Goal: Transaction & Acquisition: Purchase product/service

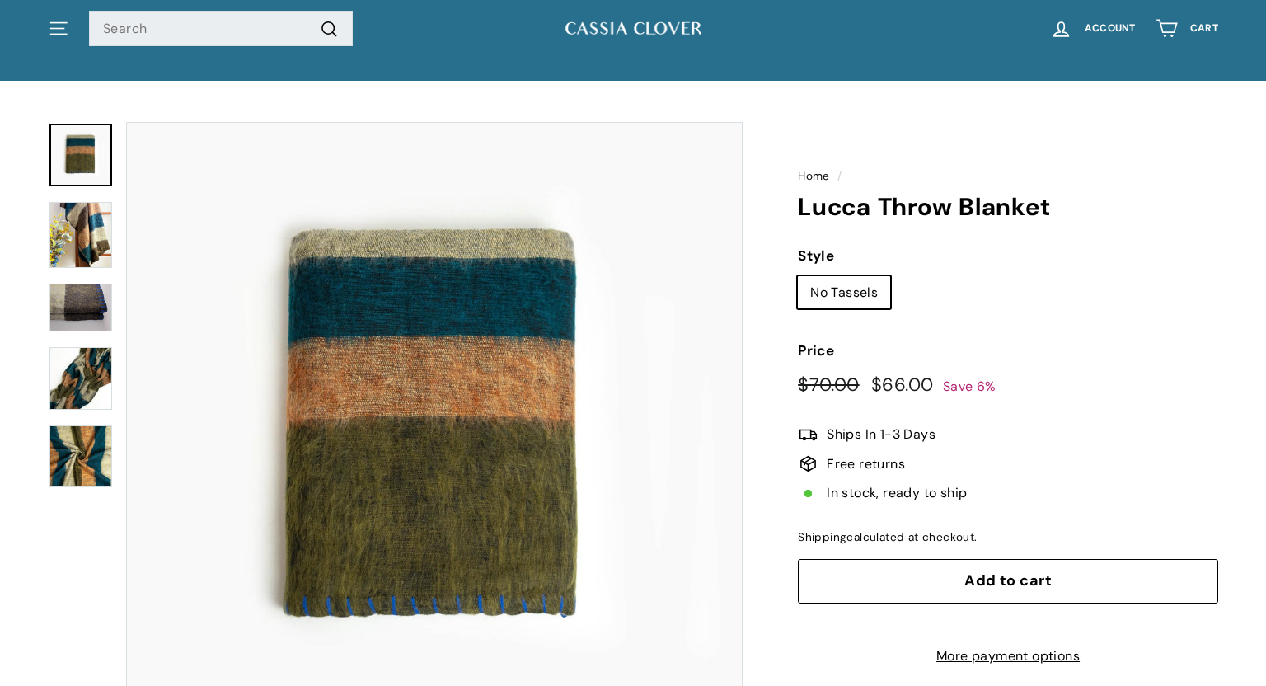
scroll to position [46, 0]
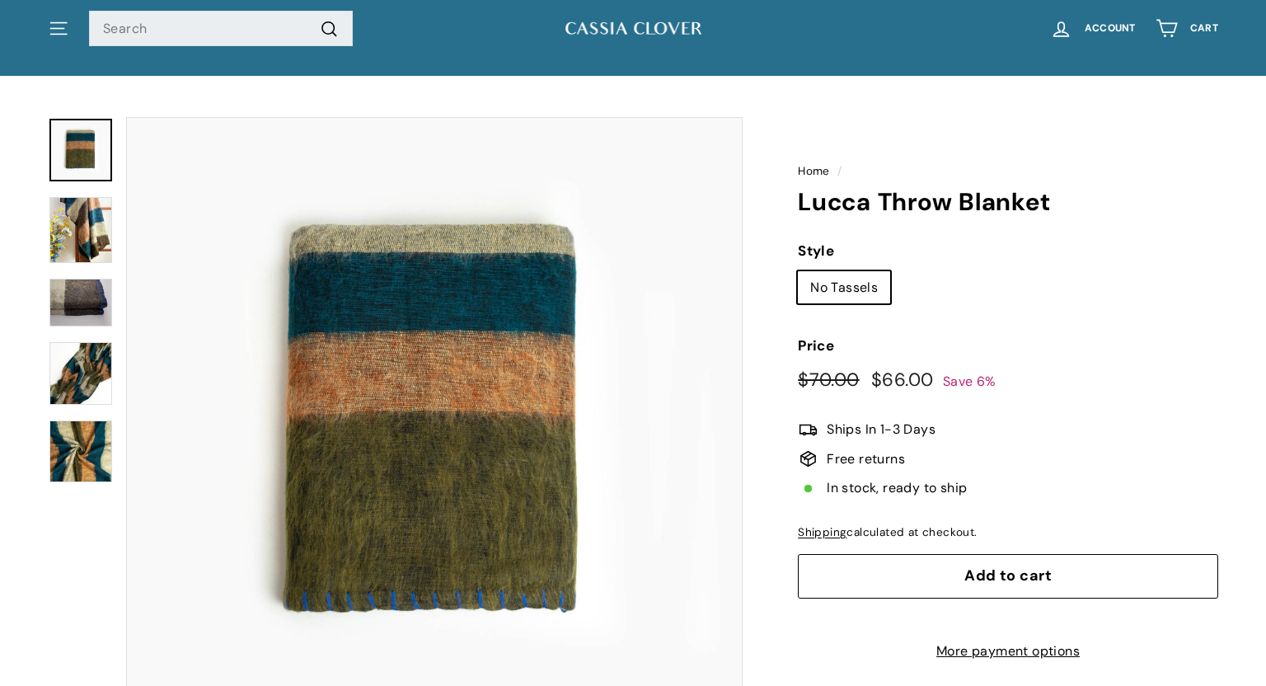
click at [81, 373] on img at bounding box center [80, 373] width 63 height 63
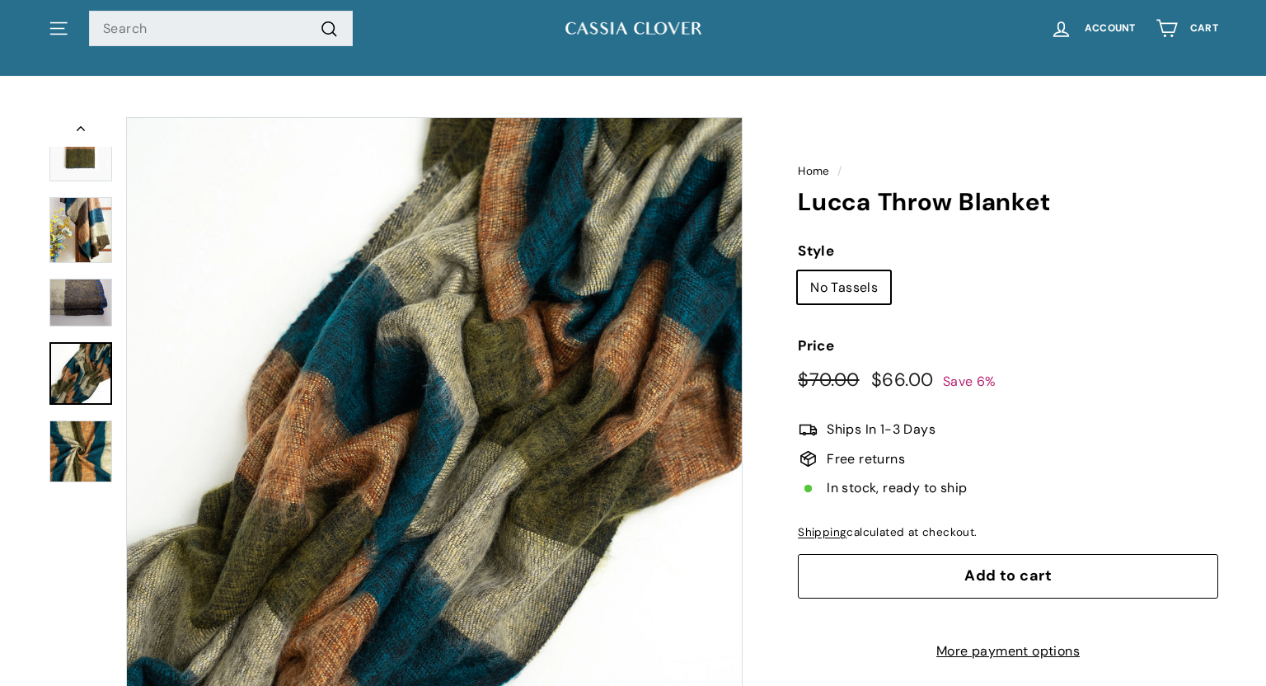
click at [79, 308] on img at bounding box center [80, 303] width 63 height 49
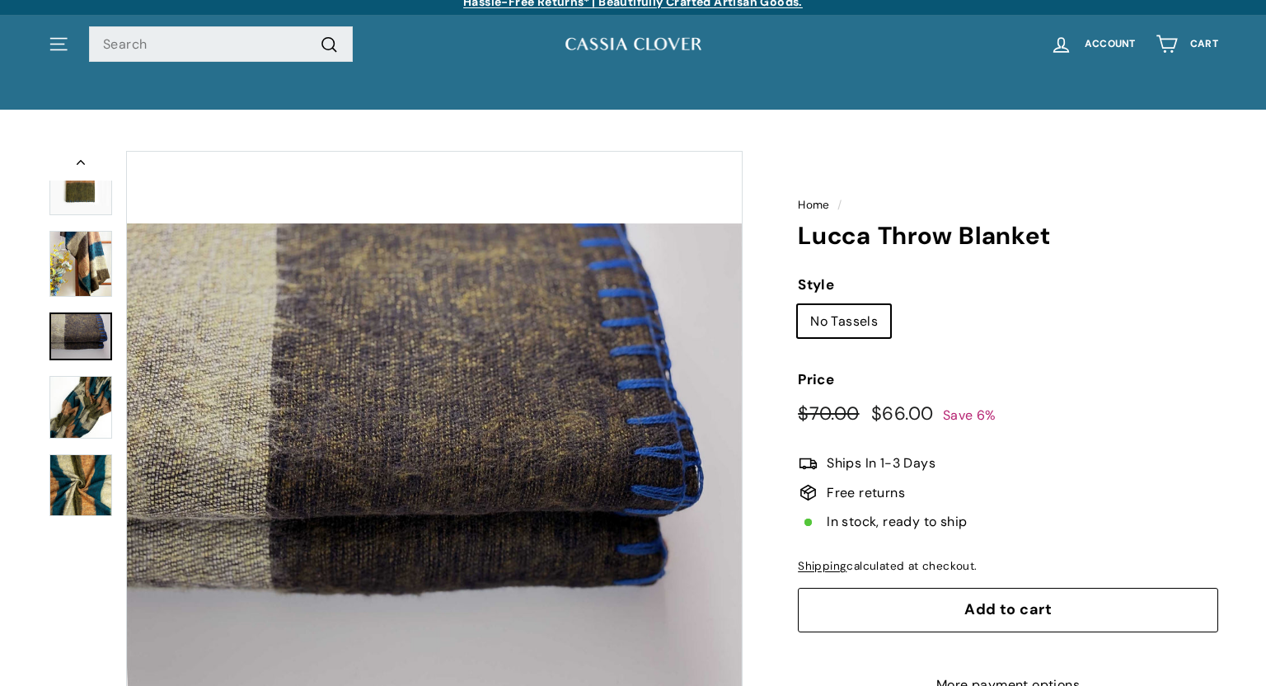
scroll to position [1, 0]
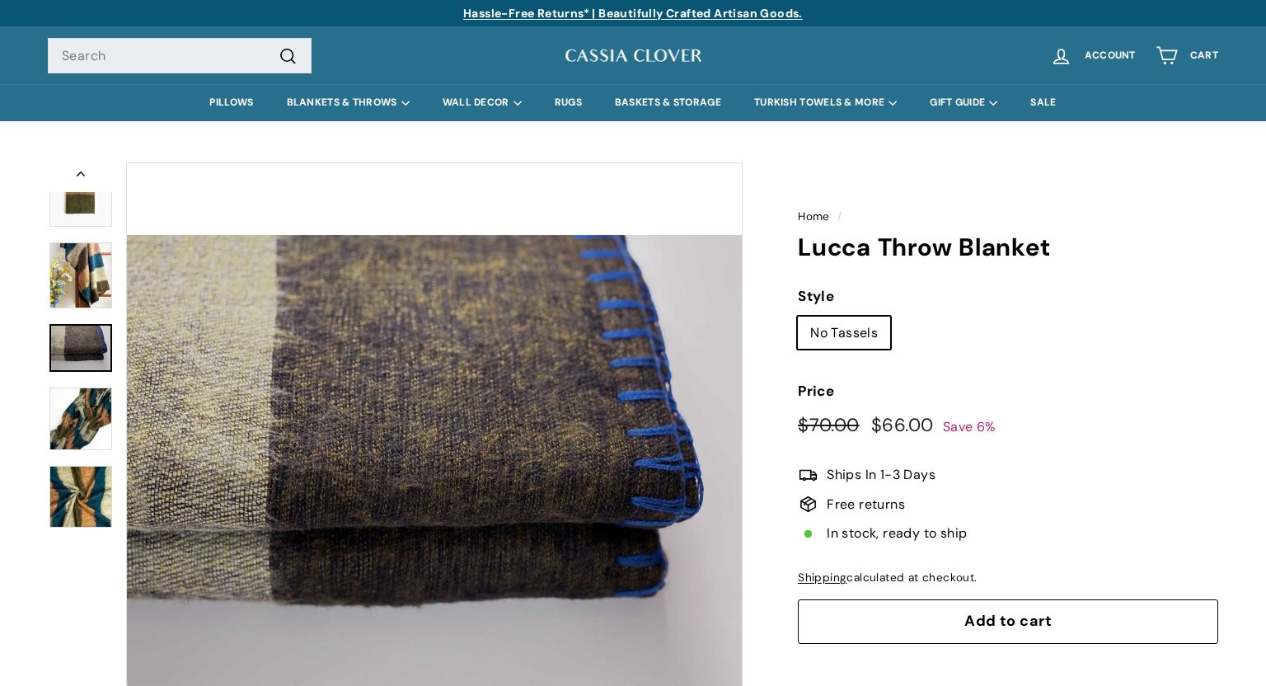
click at [87, 290] on img at bounding box center [80, 275] width 63 height 66
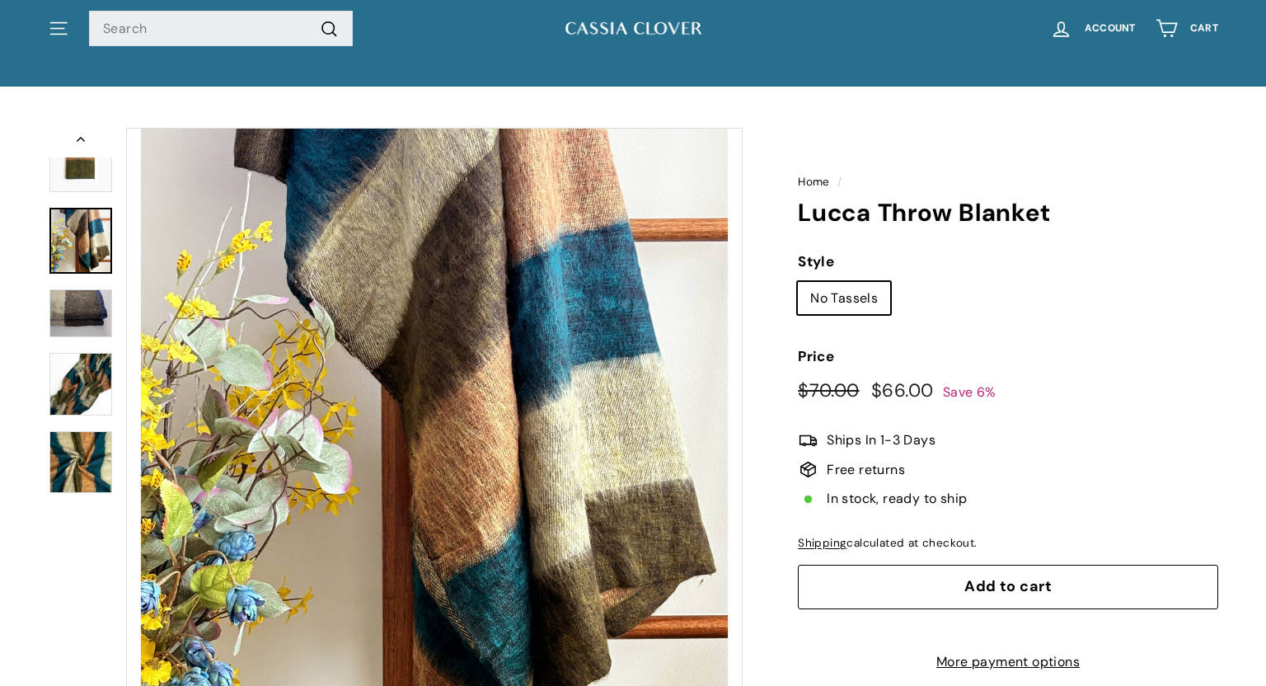
scroll to position [33, 0]
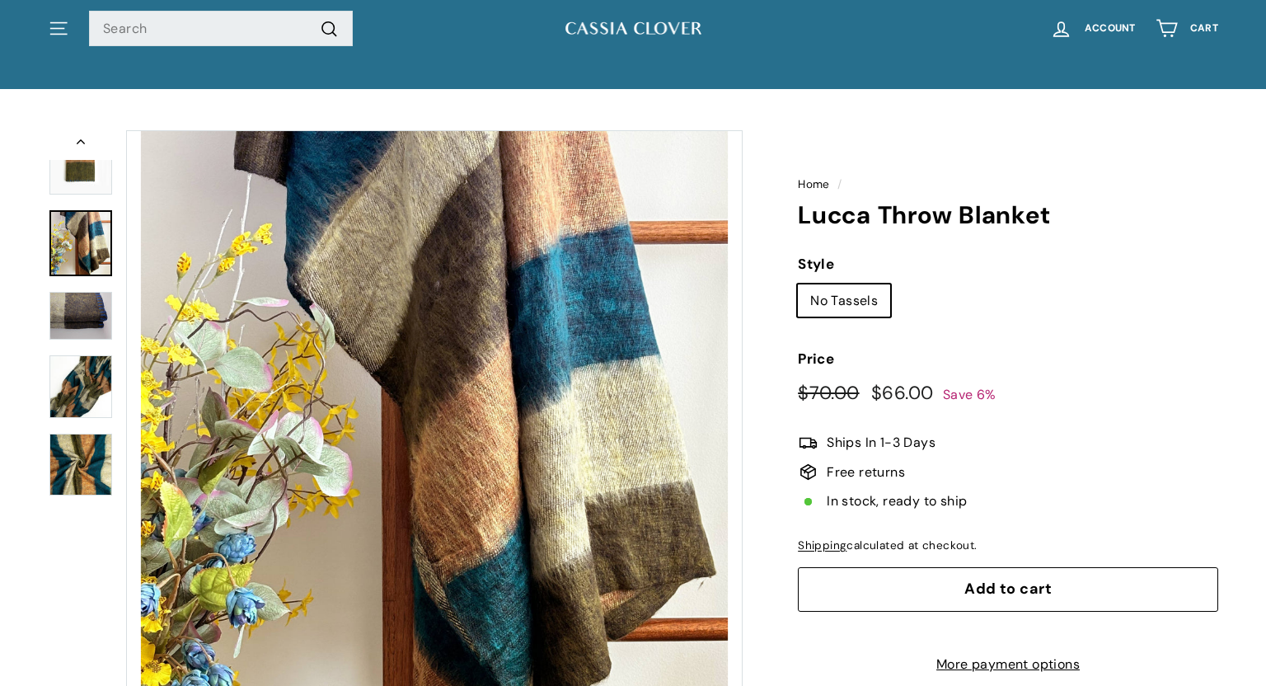
click at [615, 472] on button "Zoom" at bounding box center [434, 438] width 615 height 615
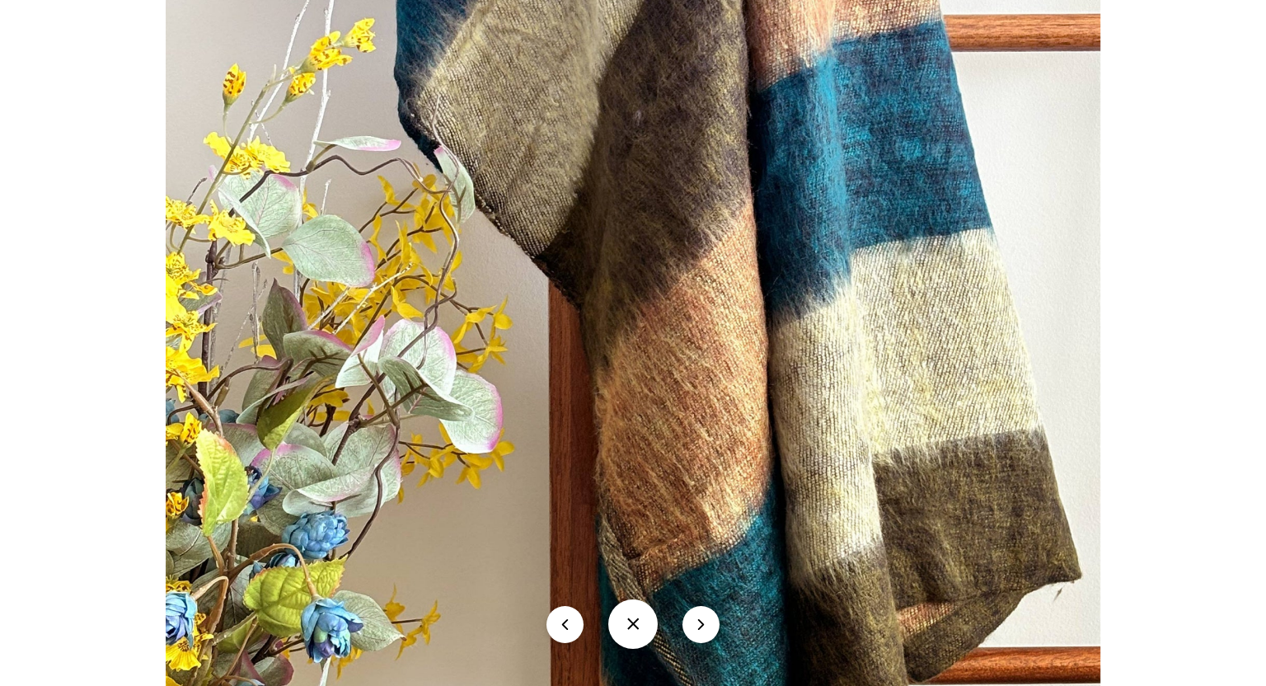
click at [707, 616] on button "icon-chevron" at bounding box center [701, 624] width 37 height 37
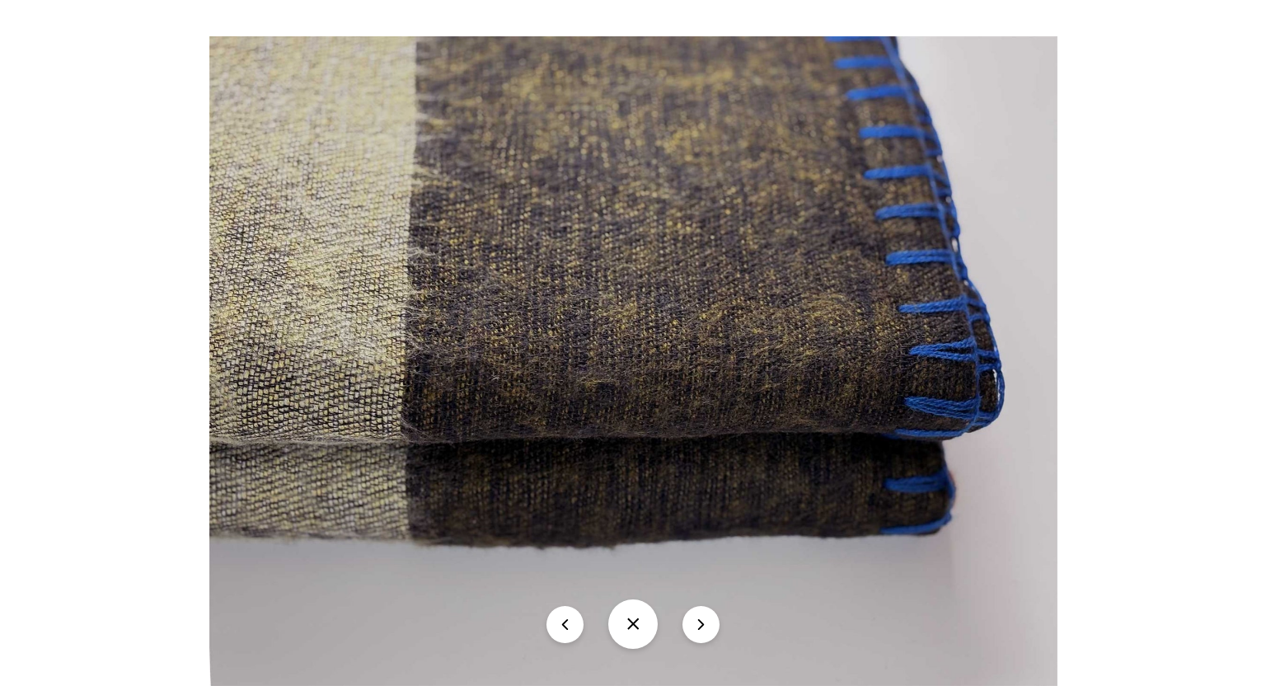
click at [698, 623] on button "icon-chevron" at bounding box center [701, 624] width 37 height 37
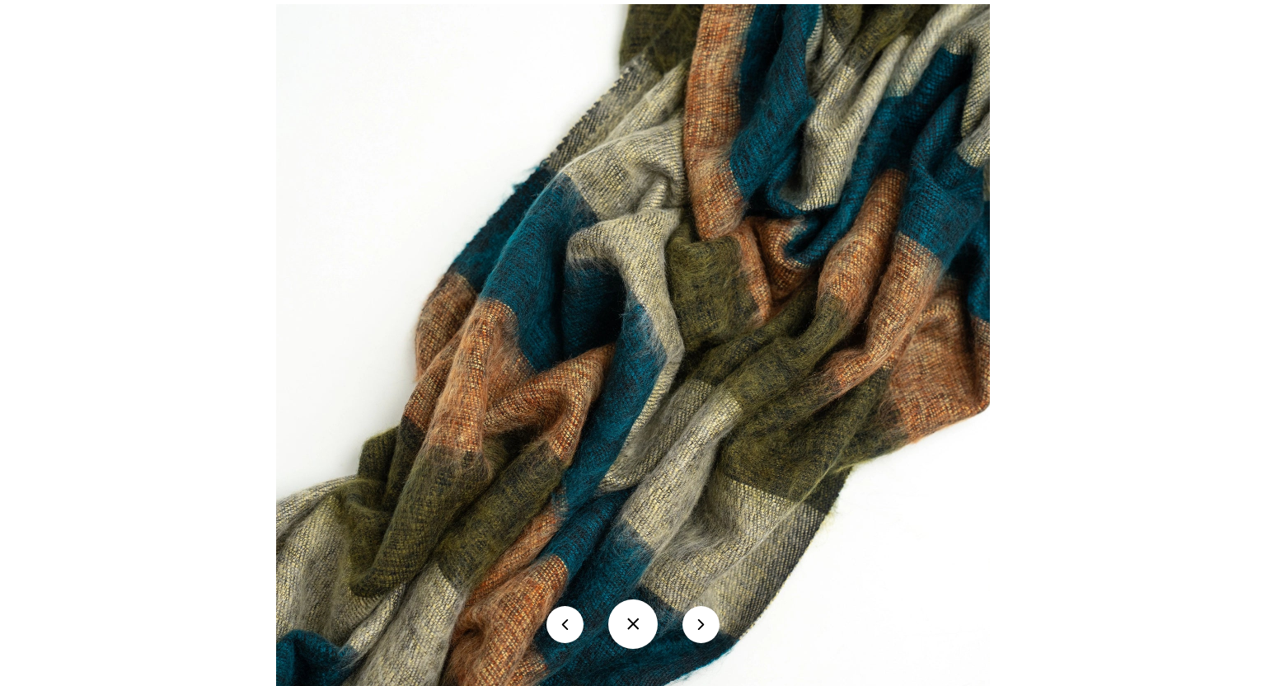
click at [698, 623] on button "icon-chevron" at bounding box center [701, 624] width 37 height 37
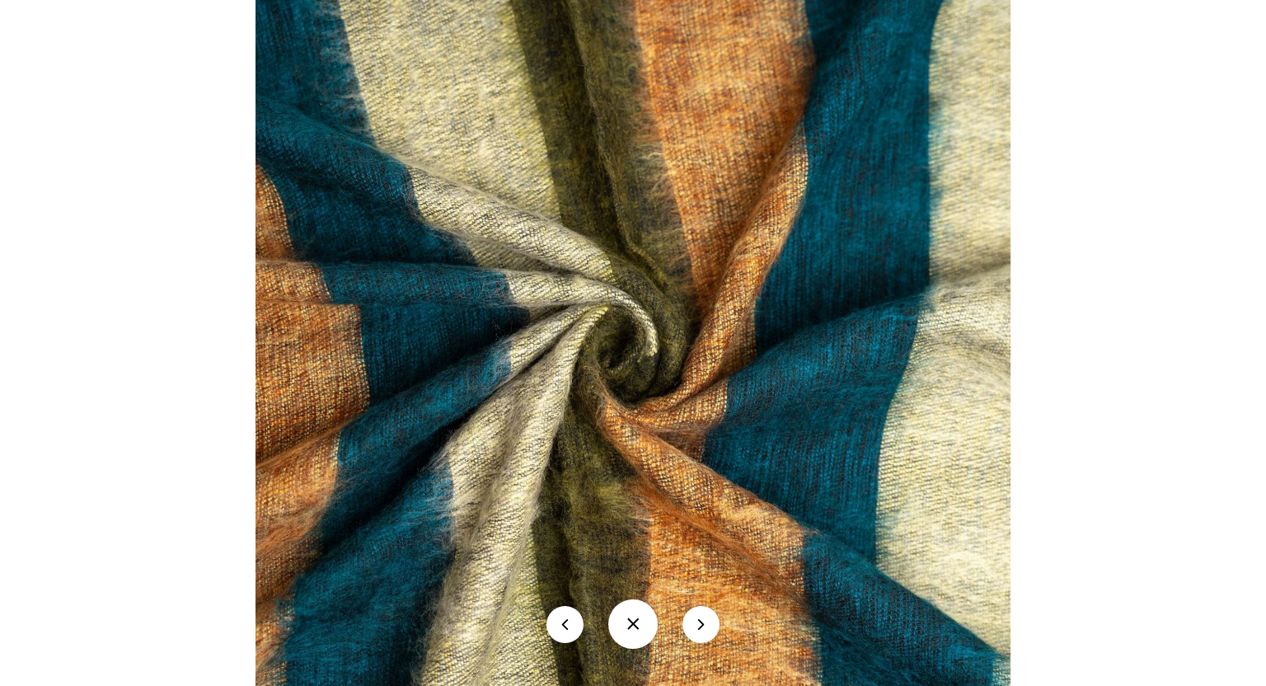
click at [1120, 340] on div at bounding box center [987, 382] width 1463 height 792
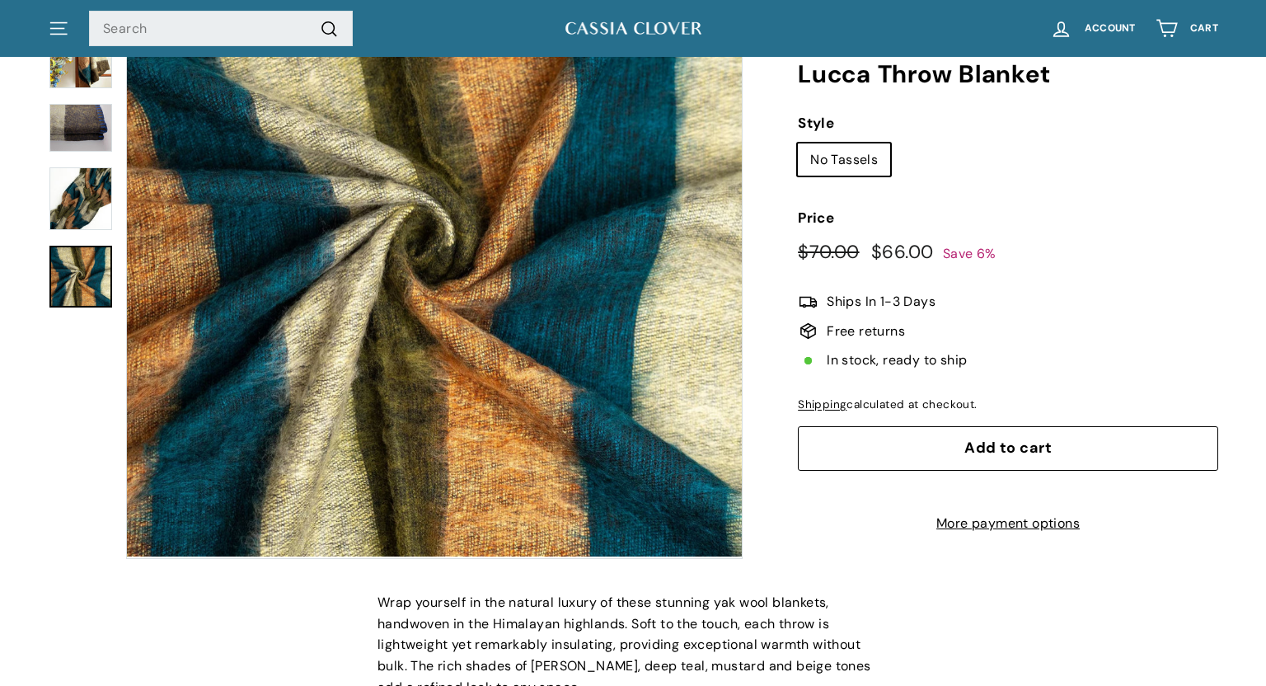
scroll to position [228, 0]
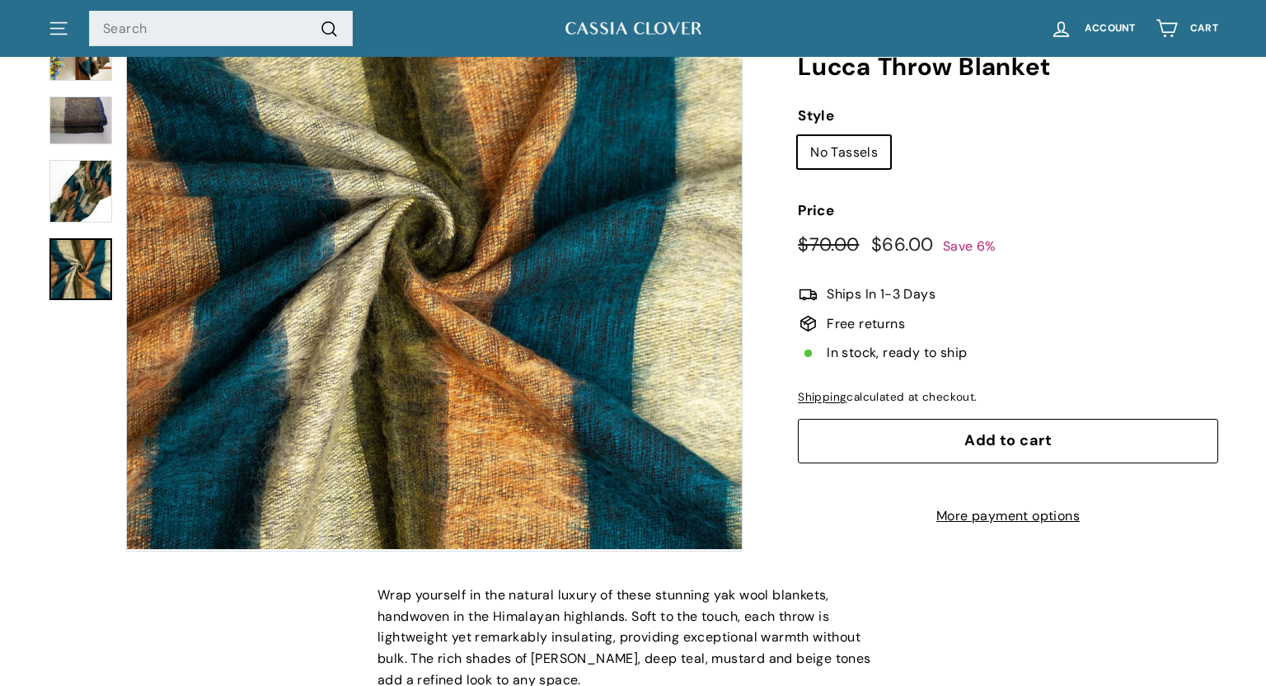
click at [981, 430] on span "Add to cart" at bounding box center [1008, 440] width 87 height 20
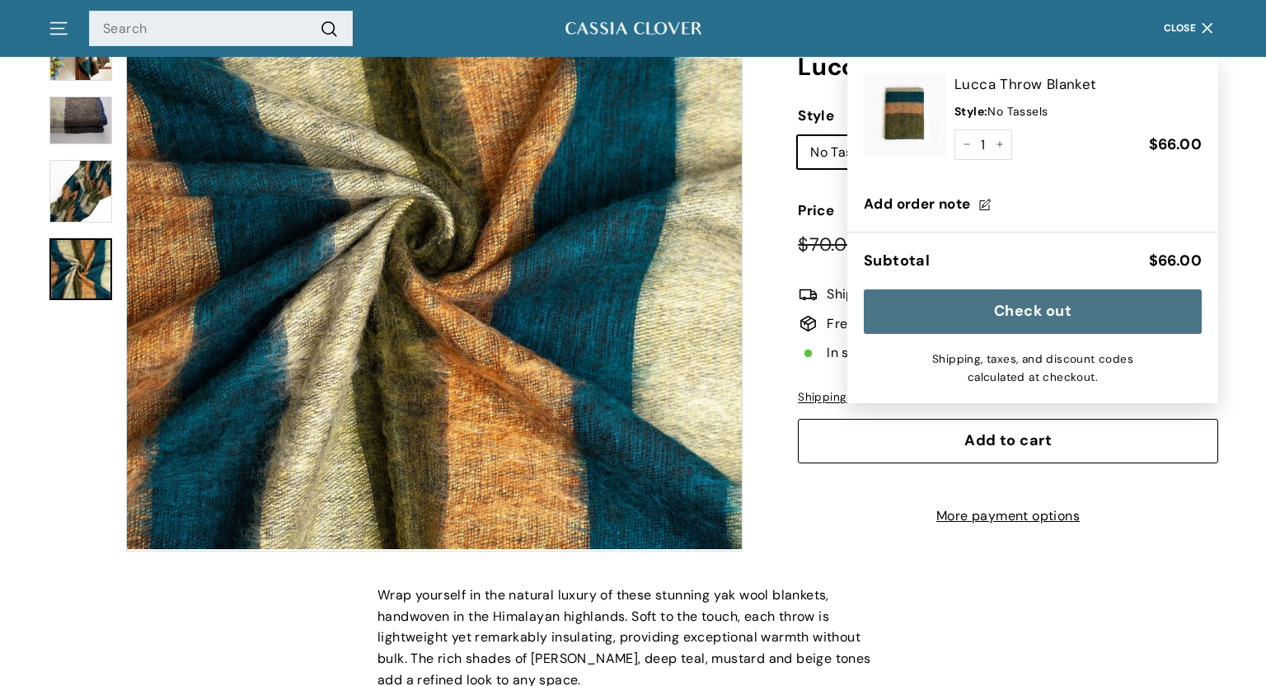
click at [1204, 27] on icon "button" at bounding box center [1207, 28] width 22 height 22
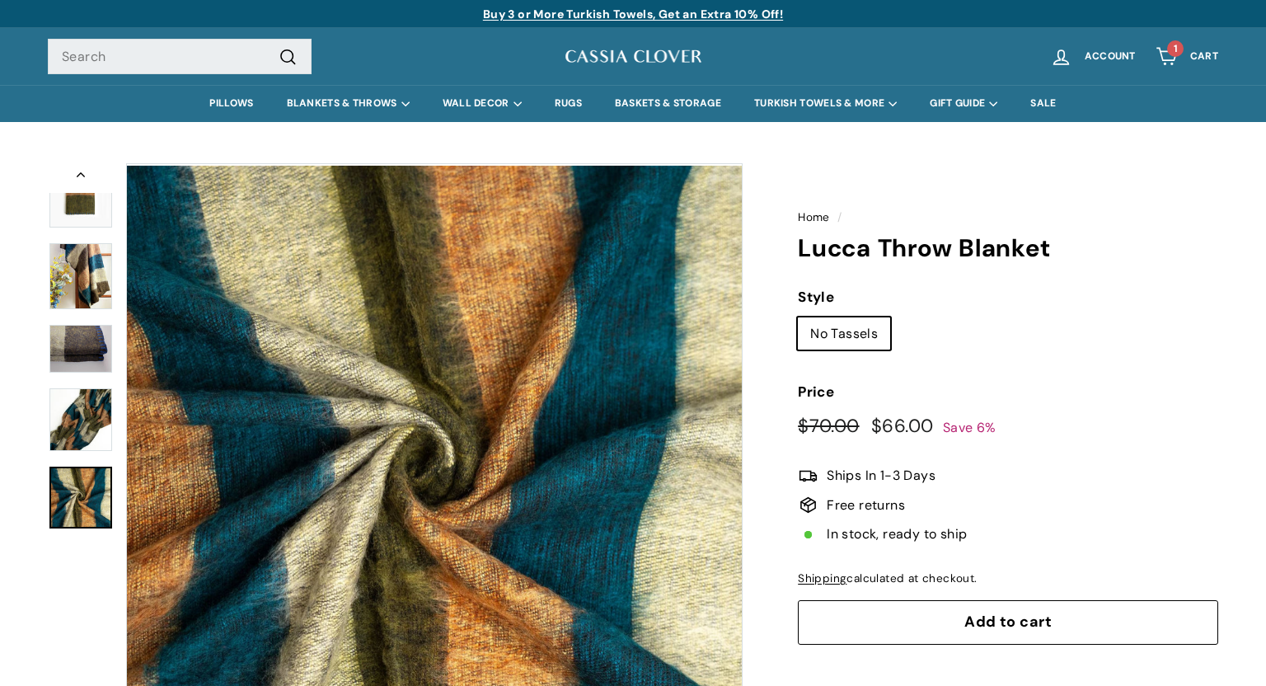
scroll to position [0, 0]
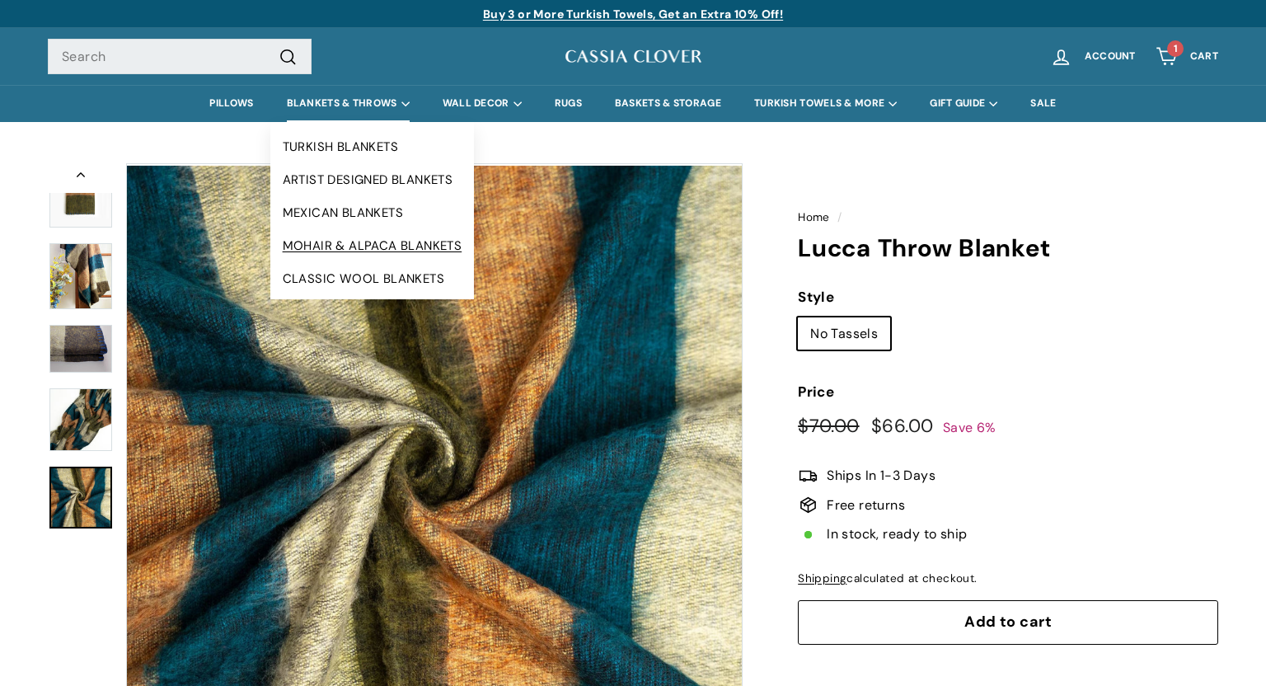
click at [319, 244] on link "MOHAIR & ALPACA BLANKETS" at bounding box center [372, 245] width 204 height 33
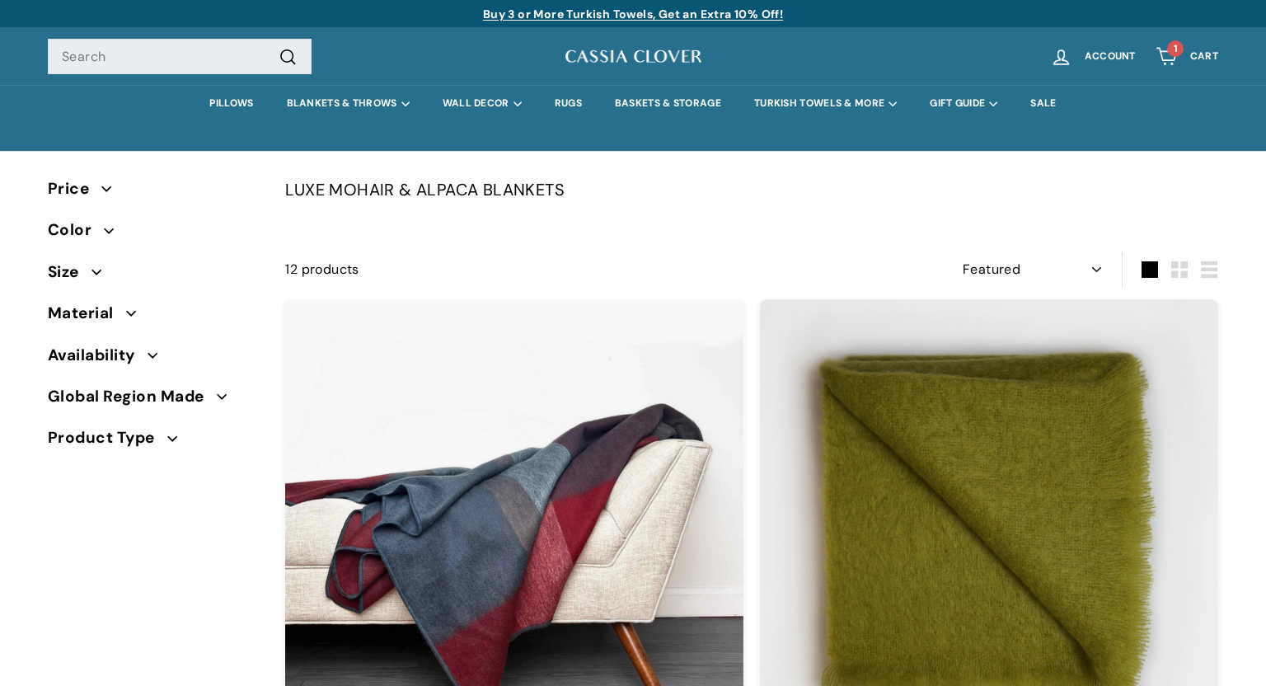
select select "manual"
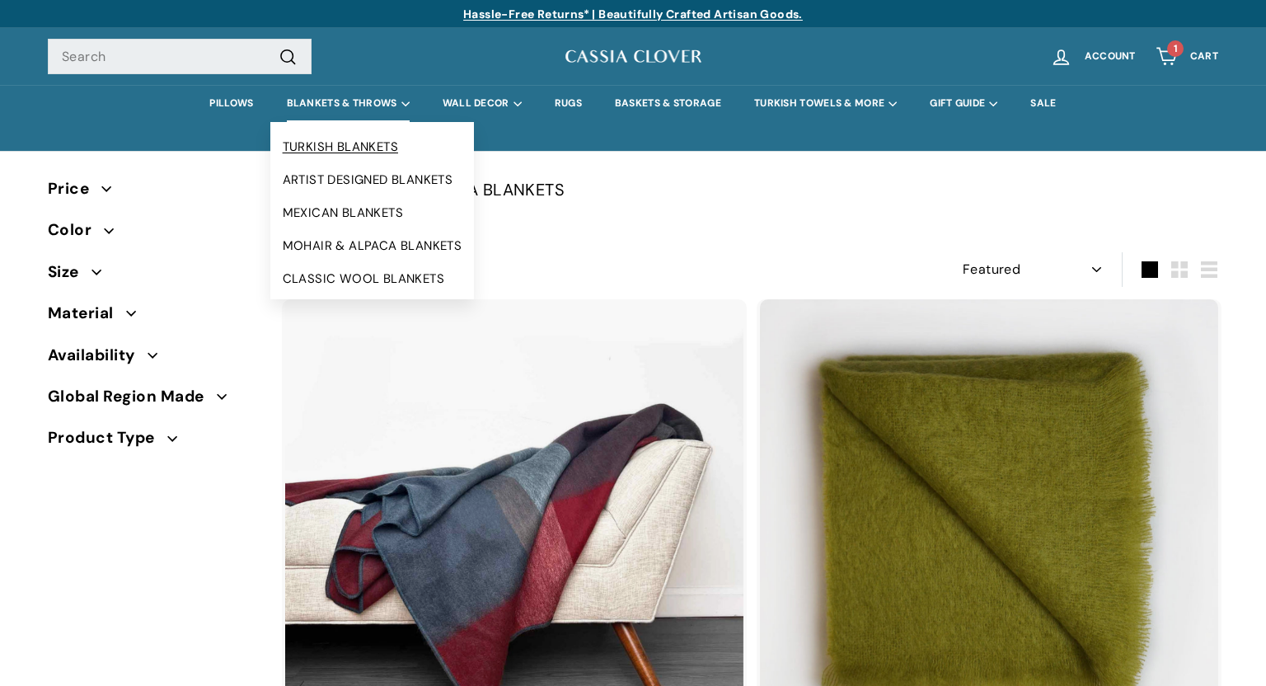
click at [319, 148] on link "TURKISH BLANKETS" at bounding box center [372, 146] width 204 height 33
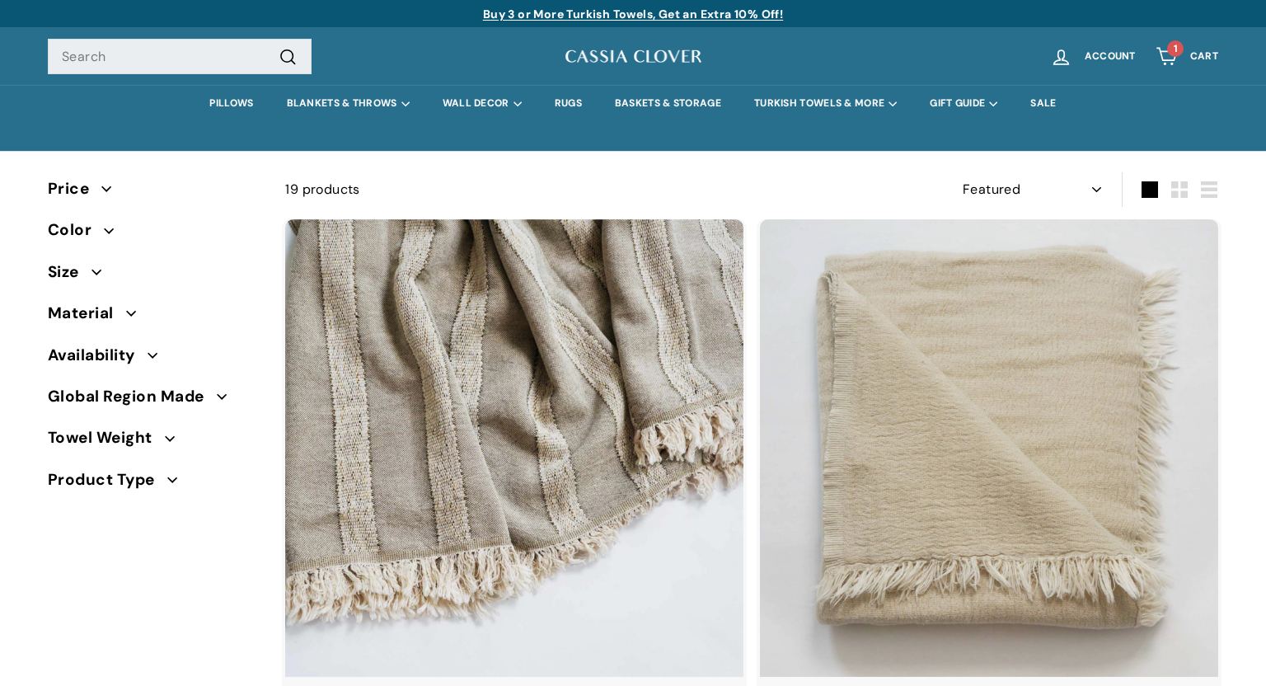
select select "manual"
click at [688, 106] on link "BASKETS & STORAGE" at bounding box center [668, 103] width 139 height 37
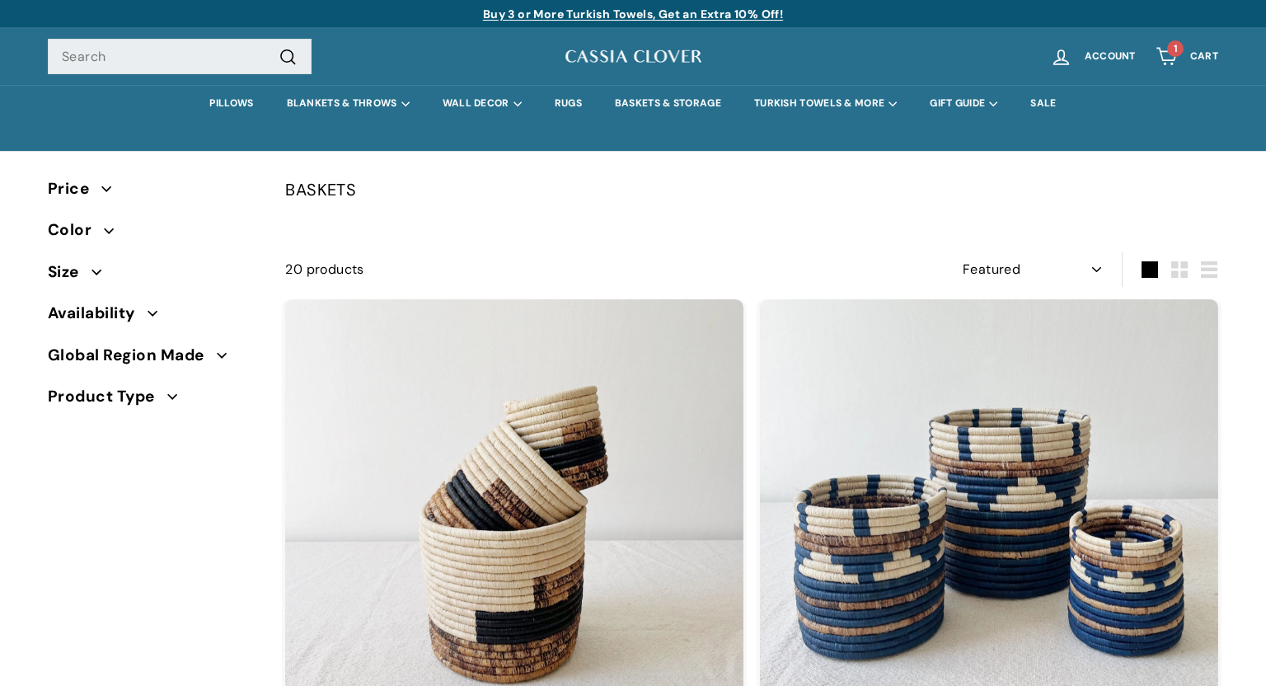
select select "manual"
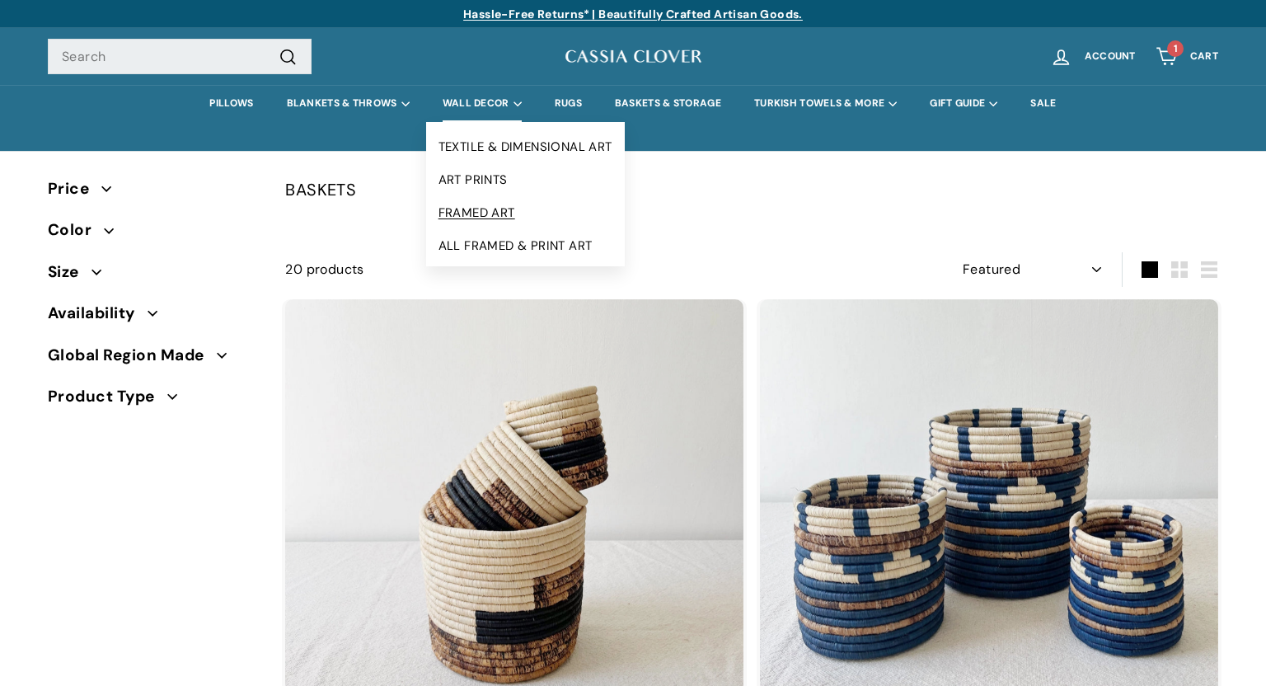
click at [470, 207] on link "FRAMED ART" at bounding box center [525, 212] width 199 height 33
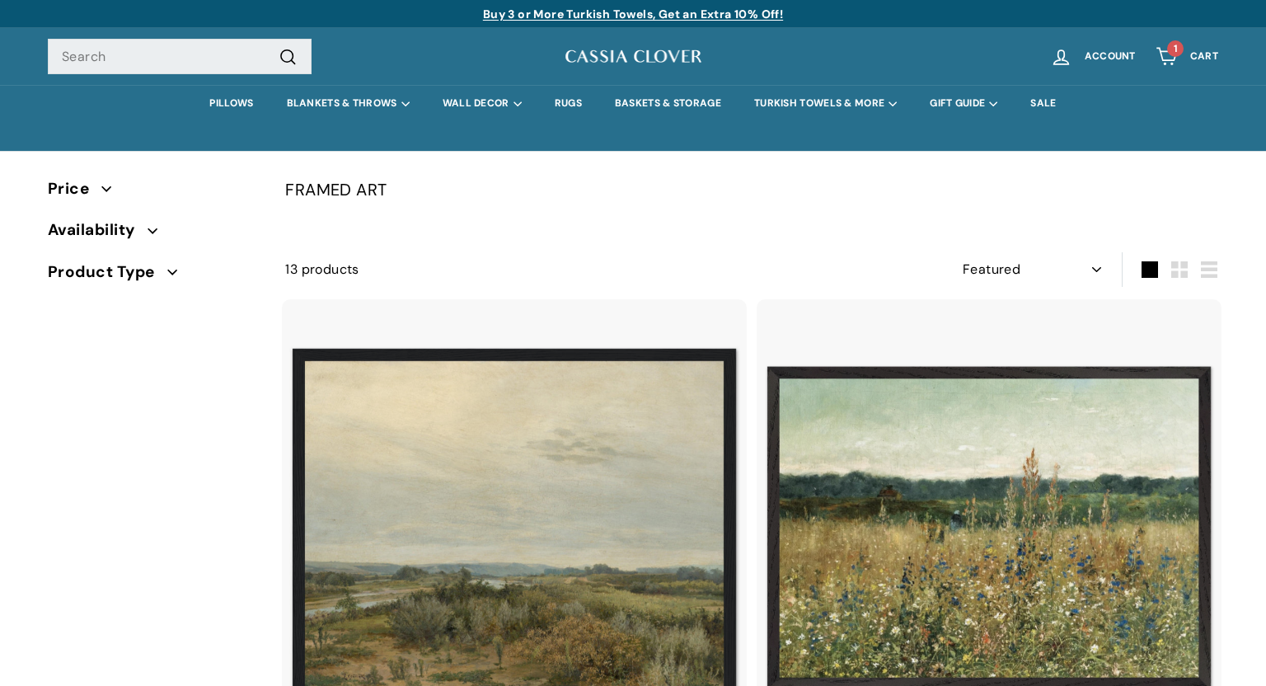
select select "manual"
click at [240, 101] on link "PILLOWS" at bounding box center [231, 103] width 77 height 37
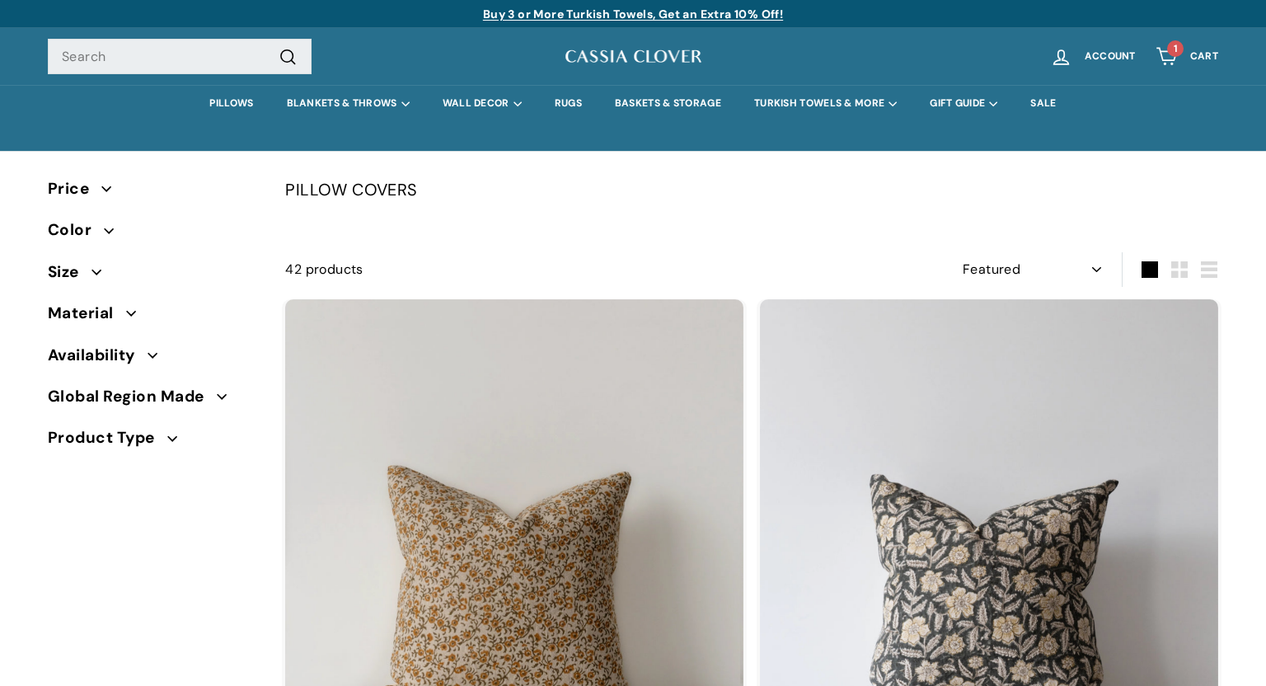
select select "manual"
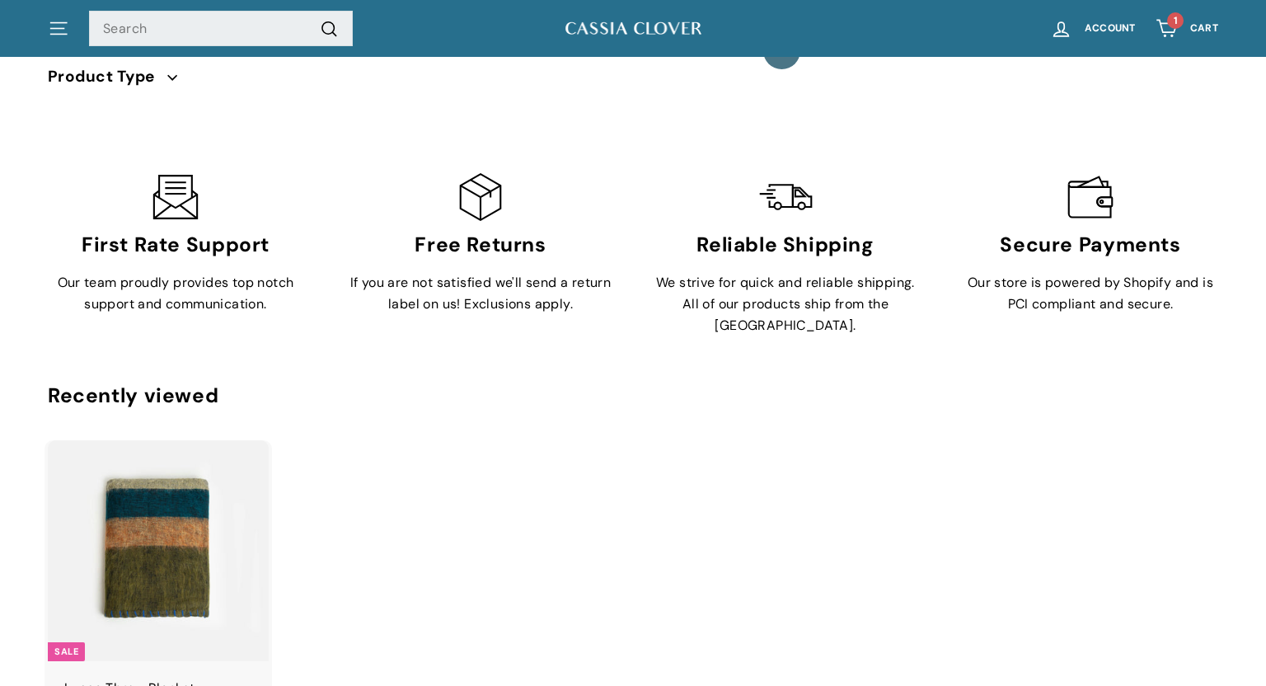
scroll to position [11359, 0]
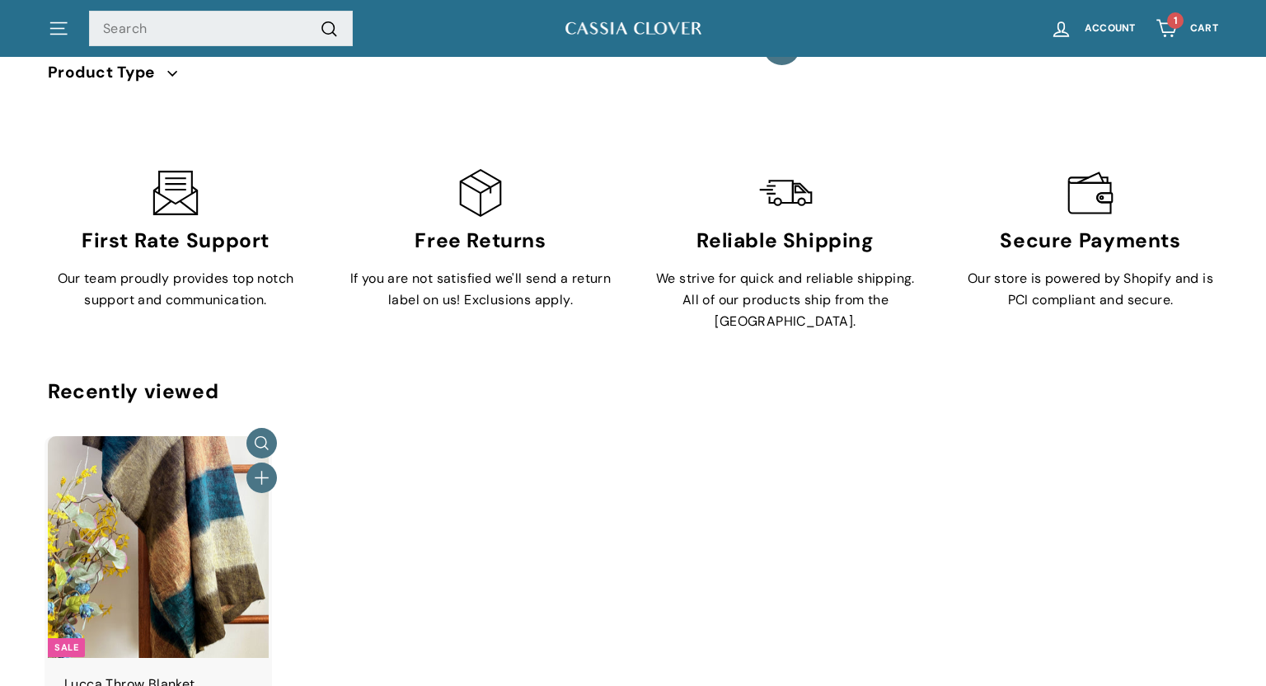
click at [171, 436] on img at bounding box center [158, 546] width 221 height 221
